Goal: Task Accomplishment & Management: Manage account settings

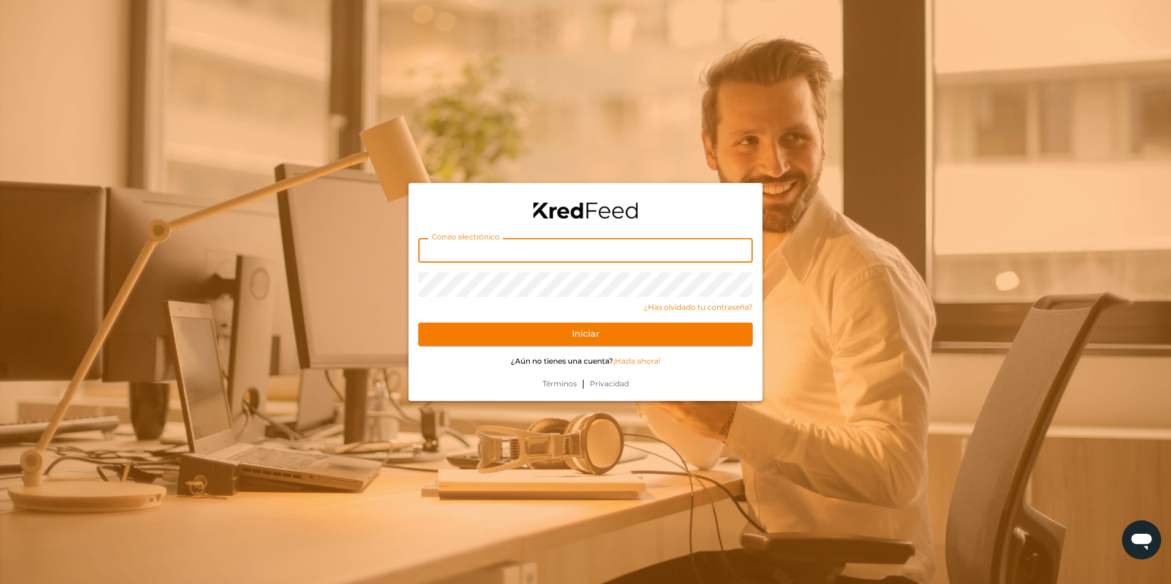
click at [625, 252] on input "text" at bounding box center [585, 250] width 334 height 25
type input "[EMAIL_ADDRESS][PERSON_NAME][DOMAIN_NAME]"
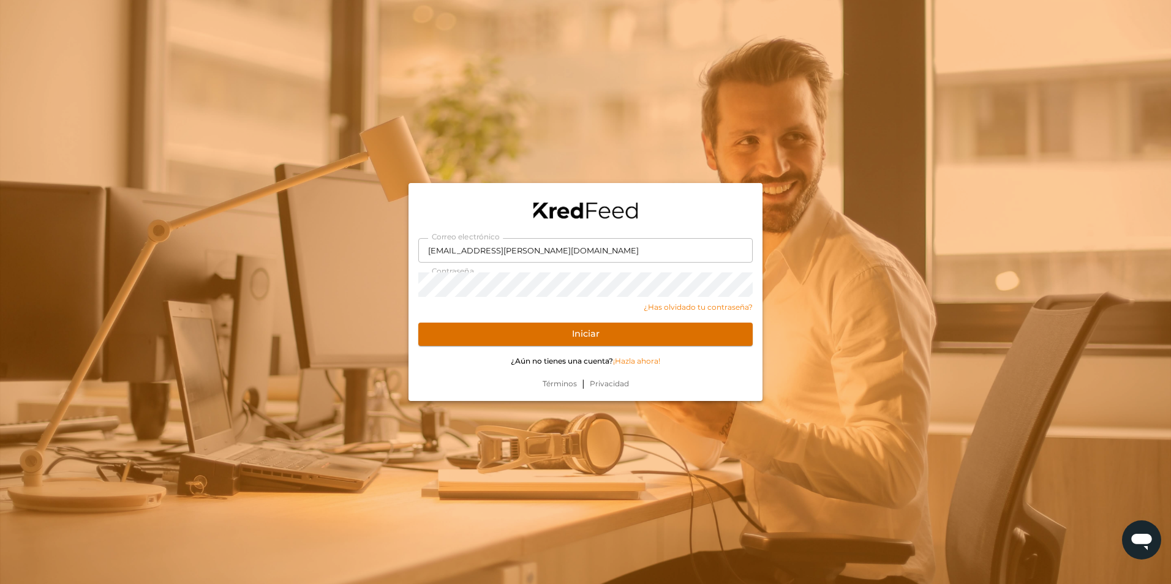
click at [696, 331] on button "Iniciar" at bounding box center [585, 334] width 334 height 23
